Goal: Task Accomplishment & Management: Use online tool/utility

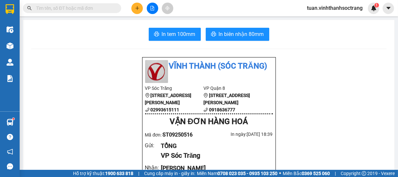
click at [138, 11] on button at bounding box center [136, 8] width 11 height 11
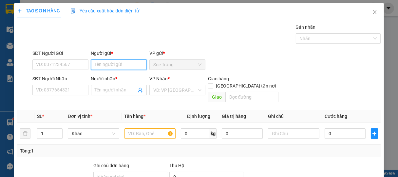
click at [133, 67] on input "Người gửi *" at bounding box center [119, 65] width 56 height 10
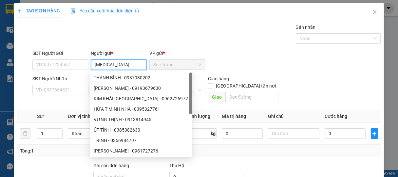
click at [91, 64] on input "[MEDICAL_DATA]" at bounding box center [119, 65] width 56 height 10
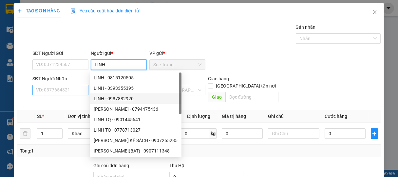
type input "LINH"
click at [72, 91] on input "SĐT Người Nhận" at bounding box center [60, 90] width 56 height 10
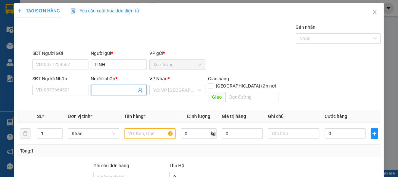
click at [102, 91] on input "Người nhận *" at bounding box center [116, 90] width 42 height 7
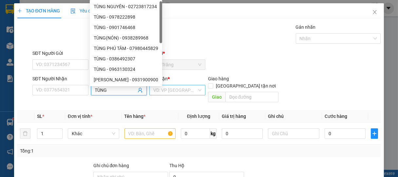
type input "TÙNG"
click at [174, 93] on input "search" at bounding box center [175, 90] width 44 height 10
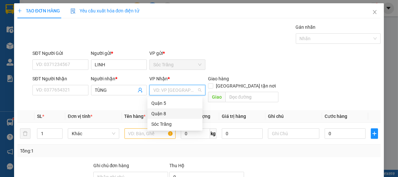
click at [160, 112] on div "Quận 8" at bounding box center [174, 113] width 47 height 7
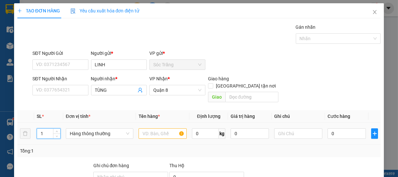
click at [45, 129] on input "1" at bounding box center [48, 134] width 23 height 10
click at [84, 129] on span "Hàng thông thường" at bounding box center [100, 134] width 60 height 10
type input "3"
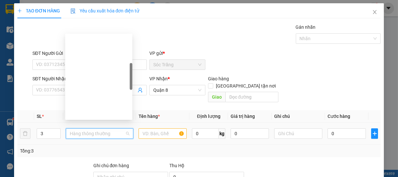
scroll to position [105, 0]
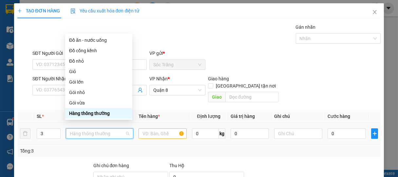
type input "B"
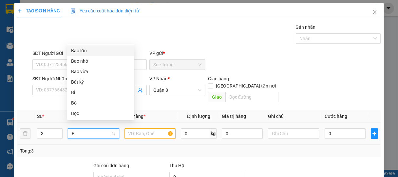
click at [81, 52] on div "Bao lớn" at bounding box center [100, 50] width 59 height 7
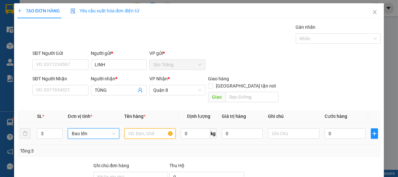
click at [139, 129] on input "text" at bounding box center [149, 134] width 51 height 10
type input "VẢI"
click at [188, 129] on input "0" at bounding box center [195, 134] width 29 height 10
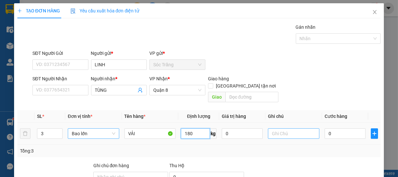
type input "180"
click at [289, 130] on input "text" at bounding box center [293, 134] width 51 height 10
type input "3 BAO"
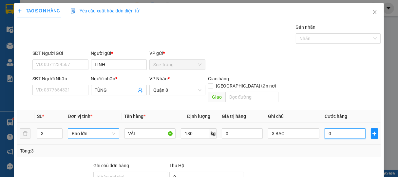
click at [342, 130] on input "0" at bounding box center [344, 134] width 41 height 10
type input "1"
type input "15"
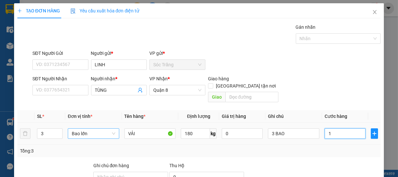
type input "15"
type input "150"
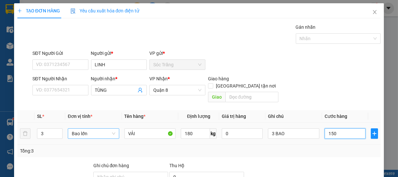
type input "1.500"
type input "15.000"
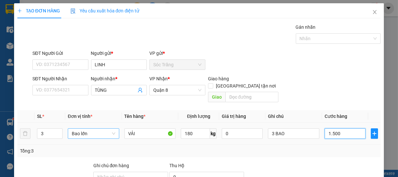
type input "15.000"
type input "150.000"
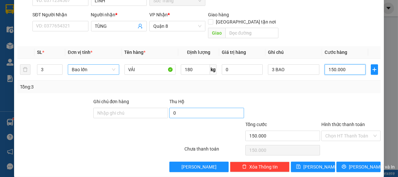
type input "150.000"
click at [185, 108] on input "0" at bounding box center [206, 113] width 75 height 10
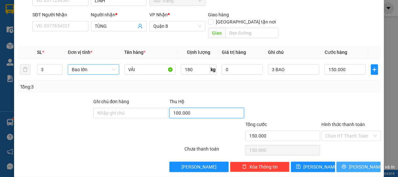
type input "100.000"
click at [359, 164] on span "[PERSON_NAME] và In" at bounding box center [372, 167] width 46 height 7
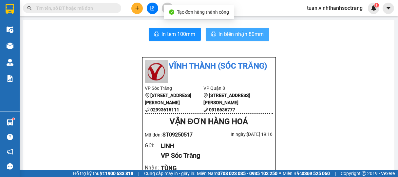
click at [241, 34] on span "In biên nhận 80mm" at bounding box center [241, 34] width 45 height 8
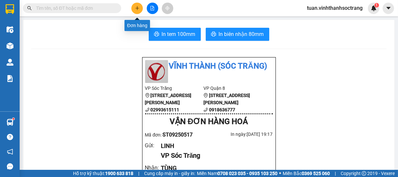
click at [136, 10] on icon "plus" at bounding box center [137, 8] width 5 height 5
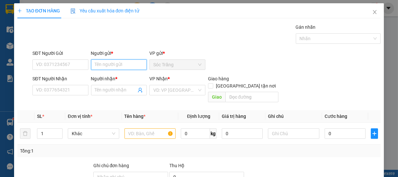
click at [113, 66] on input "Người gửi *" at bounding box center [119, 65] width 56 height 10
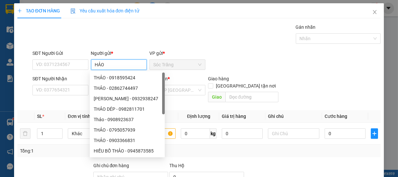
type input "HẢO V"
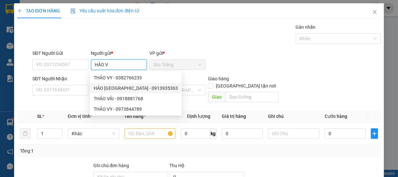
click at [119, 87] on div "HẢO [GEOGRAPHIC_DATA] - 0913935363" at bounding box center [136, 88] width 84 height 7
type input "0913935363"
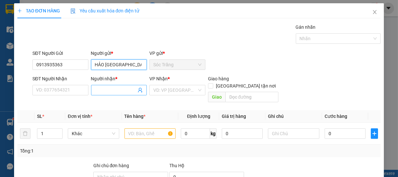
type input "HẢO [GEOGRAPHIC_DATA]"
click at [108, 85] on span at bounding box center [119, 90] width 56 height 10
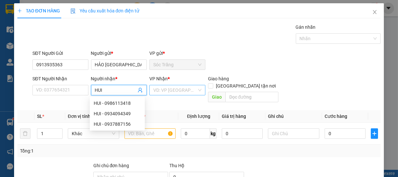
type input "HUI"
click at [173, 92] on input "search" at bounding box center [175, 90] width 44 height 10
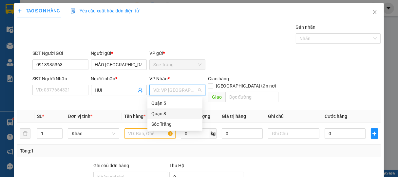
click at [161, 116] on div "Quận 8" at bounding box center [174, 113] width 47 height 7
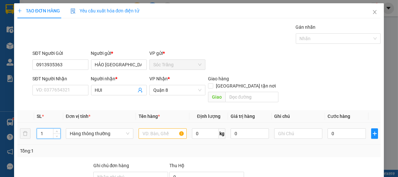
click at [46, 129] on input "1" at bounding box center [48, 134] width 23 height 10
click at [104, 129] on span "Hàng thông thường" at bounding box center [100, 134] width 60 height 10
type input "33"
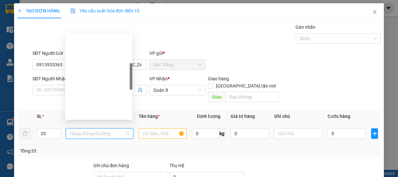
scroll to position [105, 0]
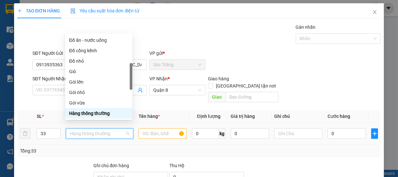
type input "B"
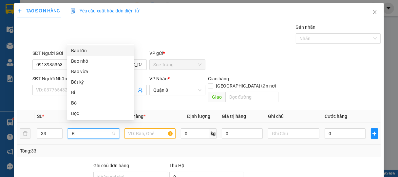
scroll to position [0, 0]
click at [82, 50] on div "Bao lớn" at bounding box center [100, 50] width 59 height 7
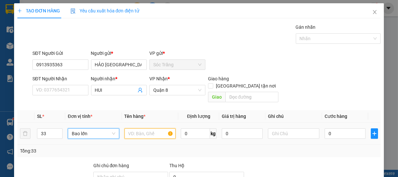
click at [141, 129] on input "text" at bounding box center [149, 134] width 51 height 10
type input "CẢI"
click at [192, 129] on input "0" at bounding box center [195, 134] width 29 height 10
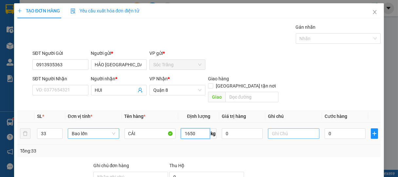
type input "1650"
click at [287, 129] on input "text" at bounding box center [293, 134] width 51 height 10
type input "33 BAO"
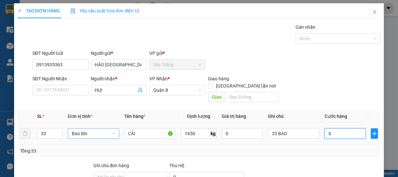
click at [335, 129] on input "0" at bounding box center [344, 134] width 41 height 10
type input "1"
type input "13"
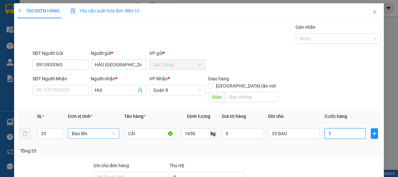
type input "13"
type input "132"
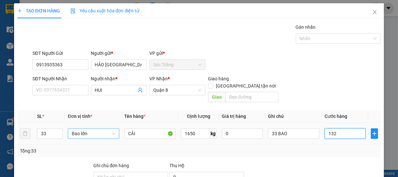
type input "1.320"
type input "13.200"
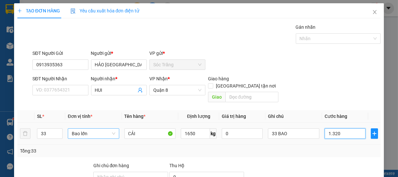
type input "13.200"
type input "132.000"
type input "1.320.000"
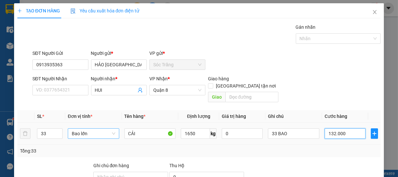
type input "1.320.000"
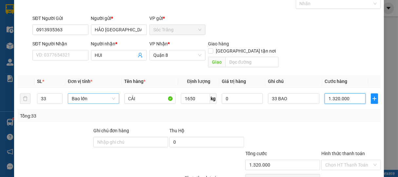
scroll to position [64, 0]
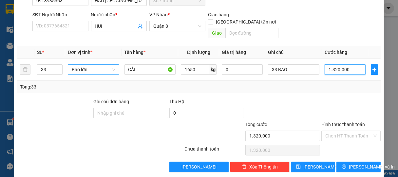
type input "1.320.000"
click at [336, 131] on input "Hình thức thanh toán" at bounding box center [348, 136] width 47 height 10
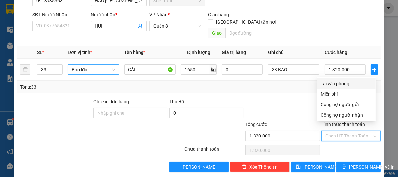
click at [336, 83] on div "Tại văn phòng" at bounding box center [346, 83] width 51 height 7
type input "0"
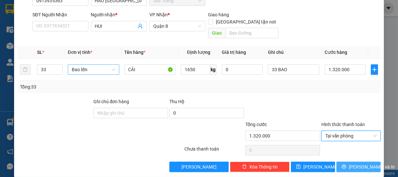
click at [357, 164] on span "[PERSON_NAME] và In" at bounding box center [372, 167] width 46 height 7
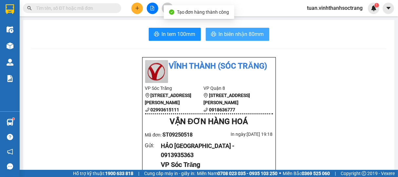
click at [242, 35] on span "In biên nhận 80mm" at bounding box center [241, 34] width 45 height 8
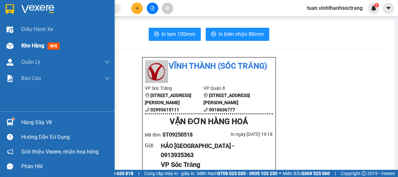
click at [28, 45] on span "Kho hàng" at bounding box center [32, 46] width 23 height 6
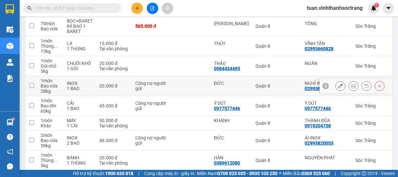
scroll to position [145, 0]
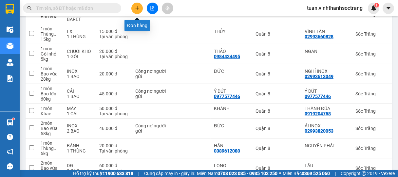
click at [137, 11] on button at bounding box center [136, 8] width 11 height 11
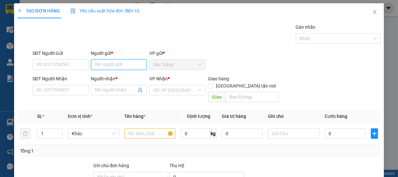
click at [120, 65] on input "Người gửi *" at bounding box center [119, 65] width 56 height 10
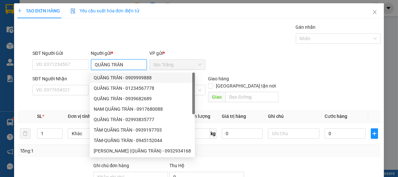
type input "QUÃNG TRÂN"
click at [67, 96] on div "SĐT Người Nhận VD: 0377654321" at bounding box center [60, 86] width 56 height 23
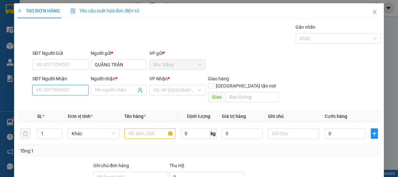
click at [68, 94] on input "SĐT Người Nhận" at bounding box center [60, 90] width 56 height 10
click at [109, 92] on input "Người nhận *" at bounding box center [116, 90] width 42 height 7
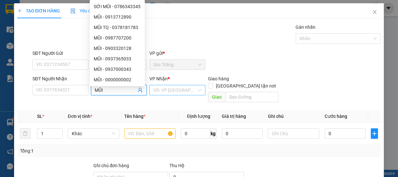
type input "MŨI"
click at [169, 91] on input "search" at bounding box center [175, 90] width 44 height 10
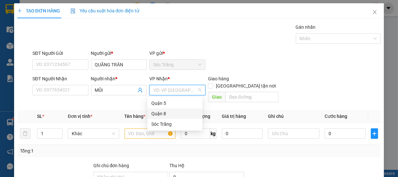
click at [164, 113] on div "Quận 8" at bounding box center [174, 113] width 47 height 7
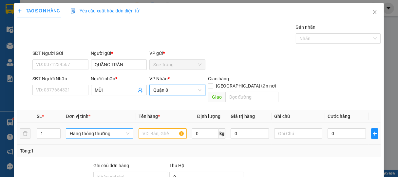
click at [98, 129] on span "Hàng thông thường" at bounding box center [100, 134] width 60 height 10
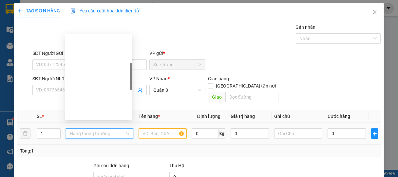
scroll to position [105, 0]
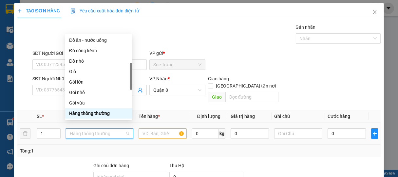
type input "T"
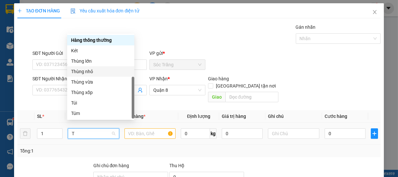
click at [86, 71] on div "Thùng nhỏ" at bounding box center [100, 71] width 59 height 7
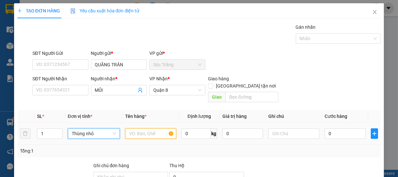
click at [144, 129] on input "text" at bounding box center [150, 134] width 51 height 10
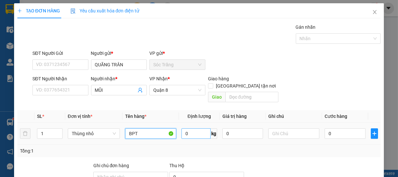
type input "BPT"
click at [196, 129] on input "0" at bounding box center [195, 134] width 29 height 10
type input "10"
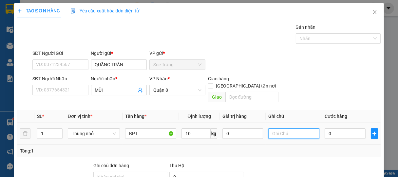
click at [275, 129] on input "text" at bounding box center [293, 134] width 51 height 10
type input "1 THÙNG"
click at [335, 129] on input "0" at bounding box center [344, 134] width 41 height 10
type input "2"
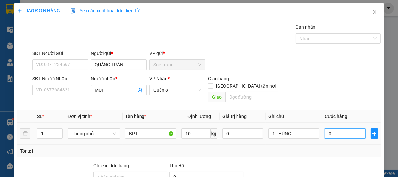
type input "2"
type input "20"
type input "200"
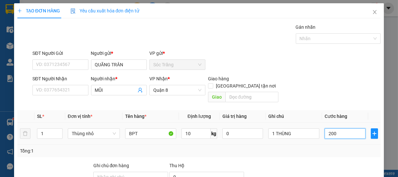
type input "200"
type input "2.000"
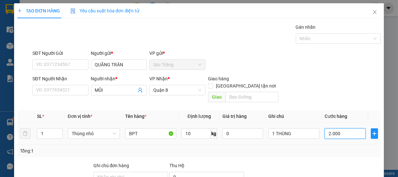
type input "20.000"
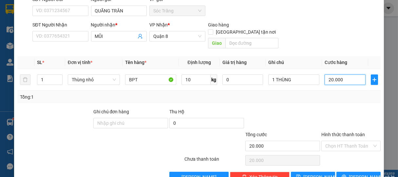
scroll to position [64, 0]
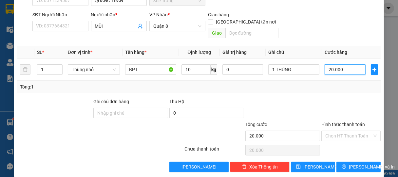
type input "20.000"
click at [338, 131] on input "Hình thức thanh toán" at bounding box center [348, 136] width 47 height 10
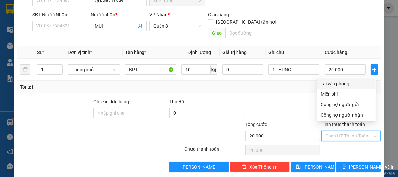
click at [335, 82] on div "Tại văn phòng" at bounding box center [346, 83] width 51 height 7
type input "0"
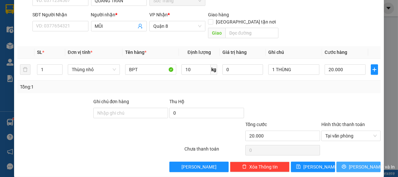
click at [356, 164] on span "[PERSON_NAME] và In" at bounding box center [372, 167] width 46 height 7
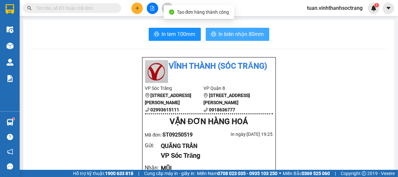
click at [244, 33] on span "In biên nhận 80mm" at bounding box center [241, 34] width 45 height 8
click at [241, 36] on span "In biên nhận 80mm" at bounding box center [241, 34] width 45 height 8
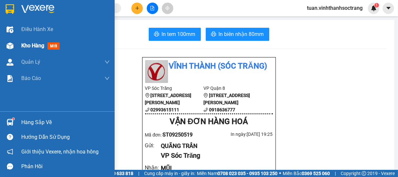
click at [29, 45] on span "Kho hàng" at bounding box center [32, 46] width 23 height 6
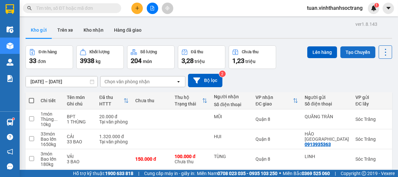
click at [344, 50] on button "Tạo Chuyến" at bounding box center [357, 52] width 35 height 12
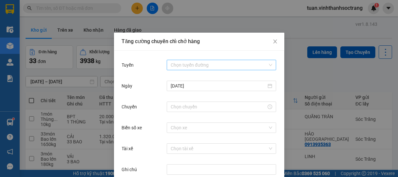
click at [213, 62] on input "Tuyến" at bounding box center [219, 65] width 97 height 10
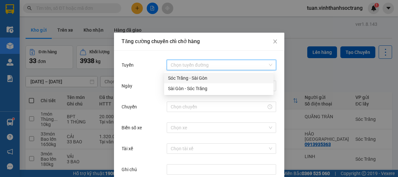
click at [189, 78] on div "Sóc Trăng - Sài Gòn" at bounding box center [218, 78] width 101 height 7
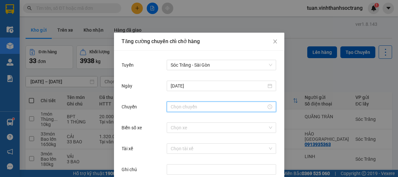
click at [187, 110] on input "Chuyến" at bounding box center [219, 106] width 96 height 7
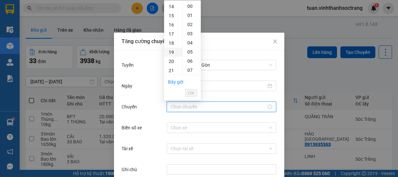
click at [172, 52] on div "19" at bounding box center [173, 52] width 18 height 9
type input "19:00"
click at [189, 93] on span "OK" at bounding box center [191, 93] width 6 height 7
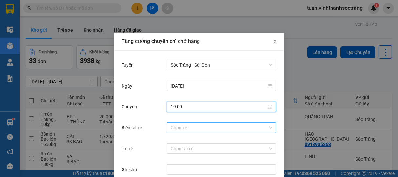
click at [180, 127] on input "Biển số xe" at bounding box center [219, 128] width 97 height 10
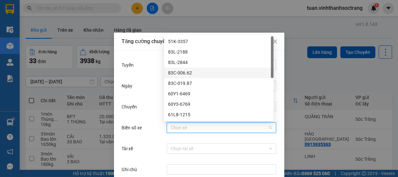
click at [178, 73] on div "83C-006.62" at bounding box center [218, 72] width 101 height 7
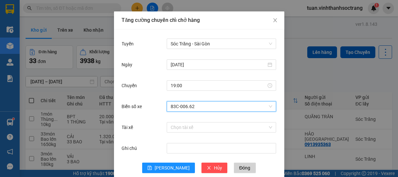
scroll to position [33, 0]
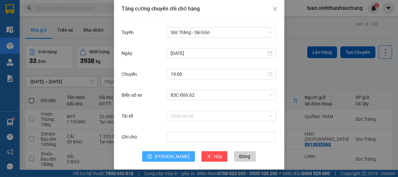
click at [167, 155] on span "[PERSON_NAME]" at bounding box center [172, 156] width 35 height 7
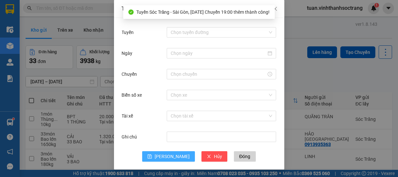
scroll to position [0, 0]
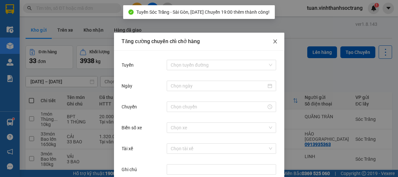
click at [272, 41] on icon "close" at bounding box center [274, 41] width 5 height 5
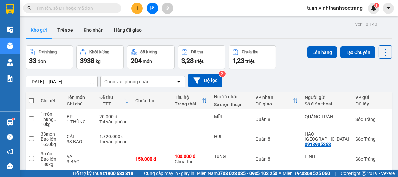
click at [31, 100] on span at bounding box center [31, 100] width 5 height 5
click at [31, 98] on input "checkbox" at bounding box center [31, 98] width 0 height 0
checkbox input "true"
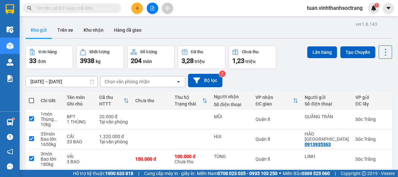
checkbox input "true"
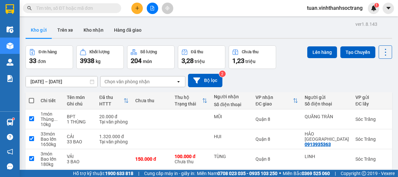
checkbox input "true"
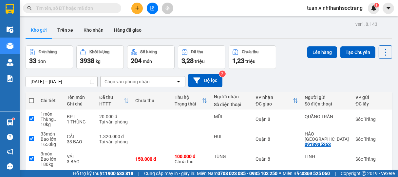
checkbox input "true"
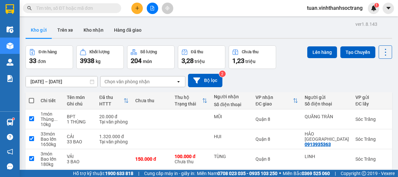
checkbox input "true"
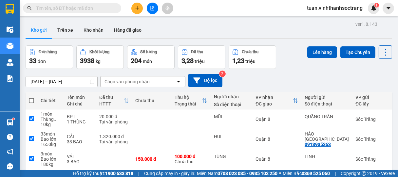
checkbox input "true"
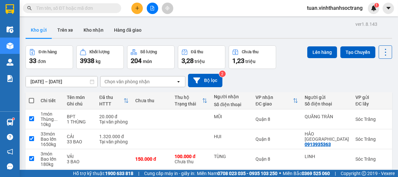
checkbox input "true"
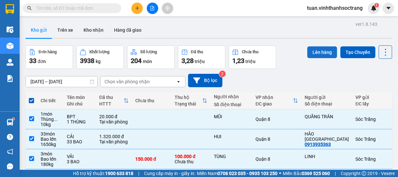
click at [316, 50] on button "Lên hàng" at bounding box center [322, 52] width 30 height 12
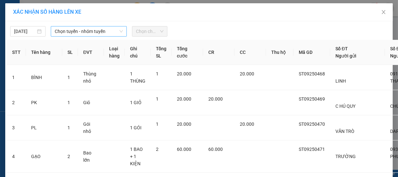
click at [86, 31] on span "Chọn tuyến - nhóm tuyến" at bounding box center [89, 32] width 68 height 10
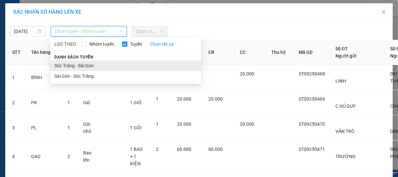
click at [89, 65] on li "Sóc Trăng - Sài Gòn" at bounding box center [125, 66] width 151 height 10
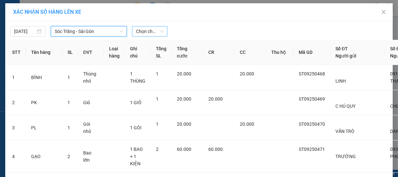
click at [156, 33] on span "Chọn chuyến" at bounding box center [149, 32] width 27 height 10
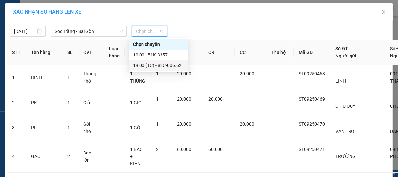
click at [160, 67] on div "19:00 (TC) - 83C-006.62" at bounding box center [158, 65] width 51 height 7
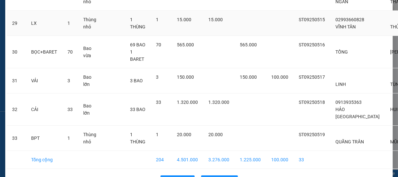
scroll to position [898, 0]
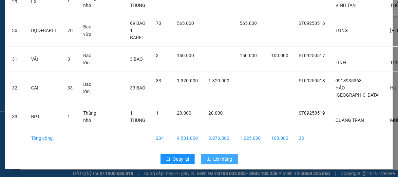
click at [220, 156] on span "Lên hàng" at bounding box center [222, 159] width 19 height 7
